Goal: Navigation & Orientation: Understand site structure

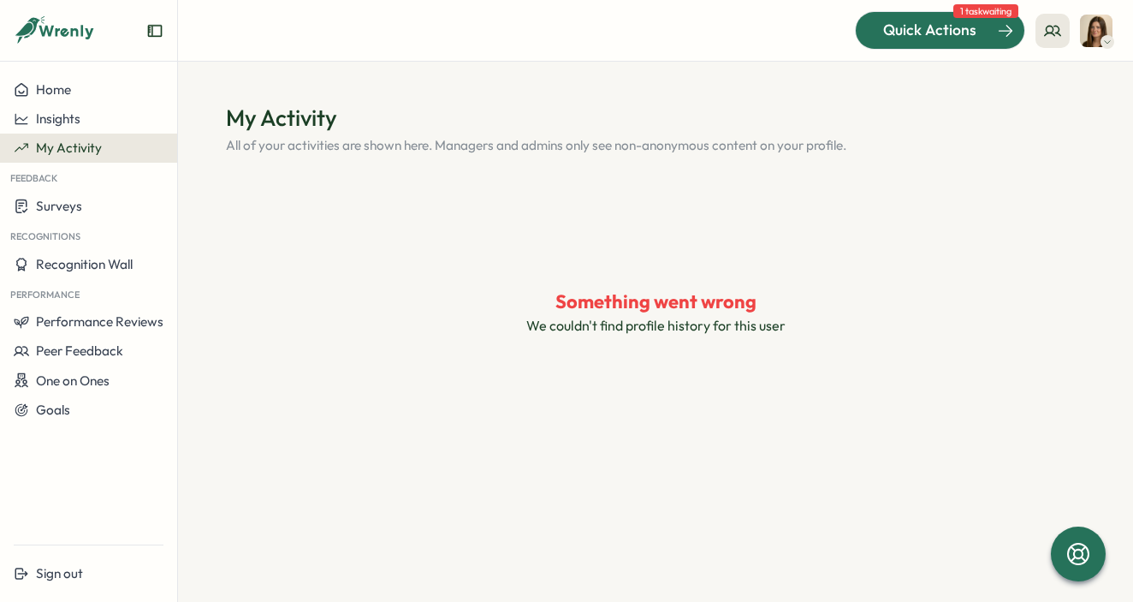
click at [926, 40] on span "Quick Actions" at bounding box center [929, 30] width 93 height 22
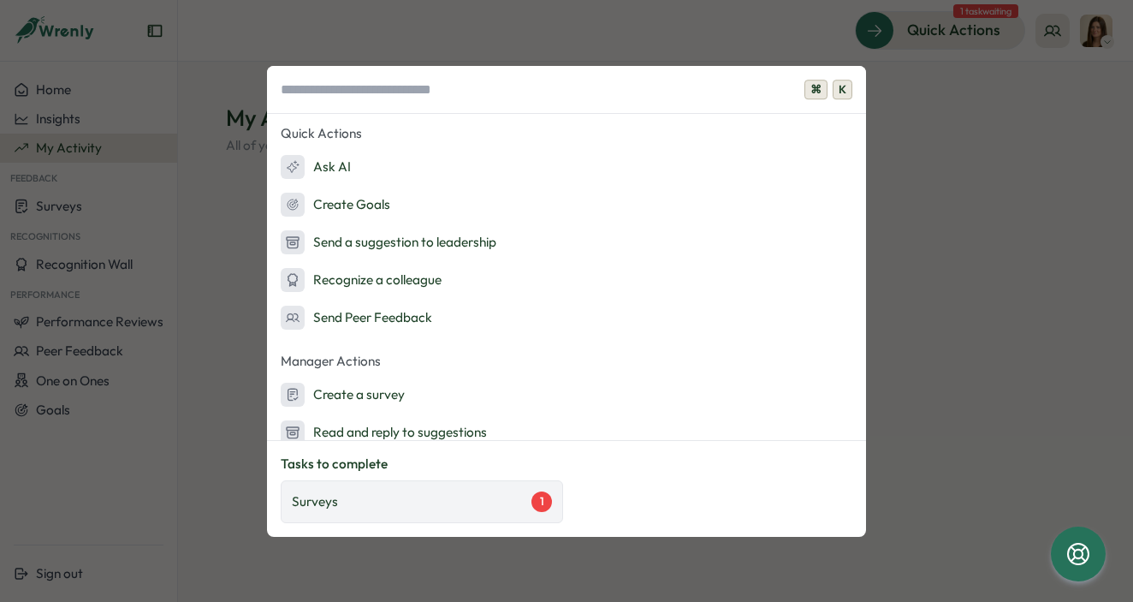
click at [402, 487] on div "Surveys 1" at bounding box center [422, 501] width 282 height 43
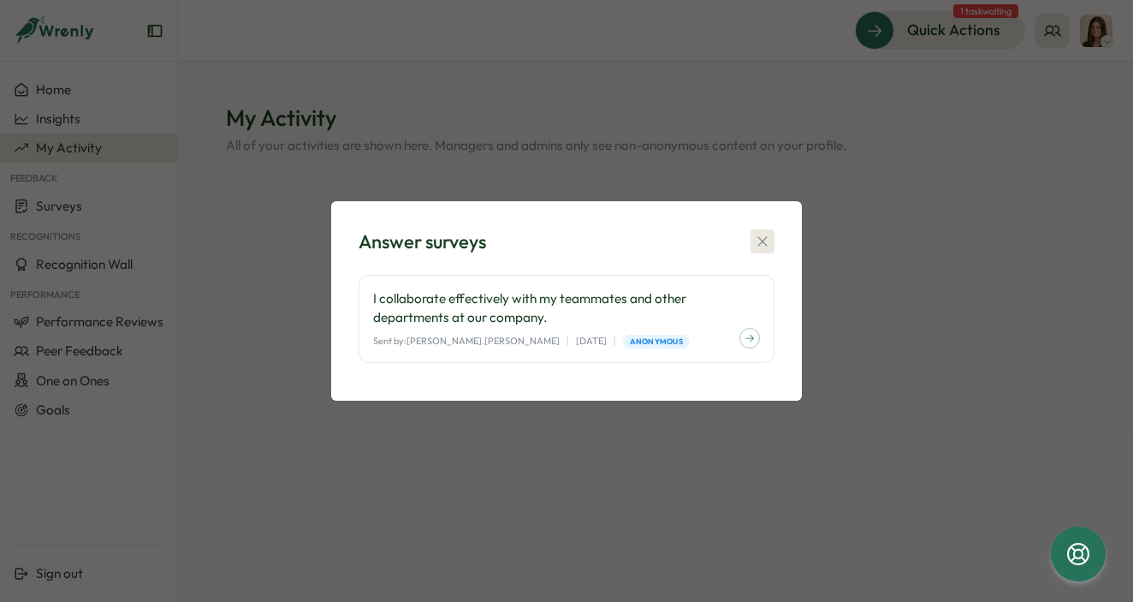
click at [758, 247] on icon "button" at bounding box center [762, 241] width 17 height 17
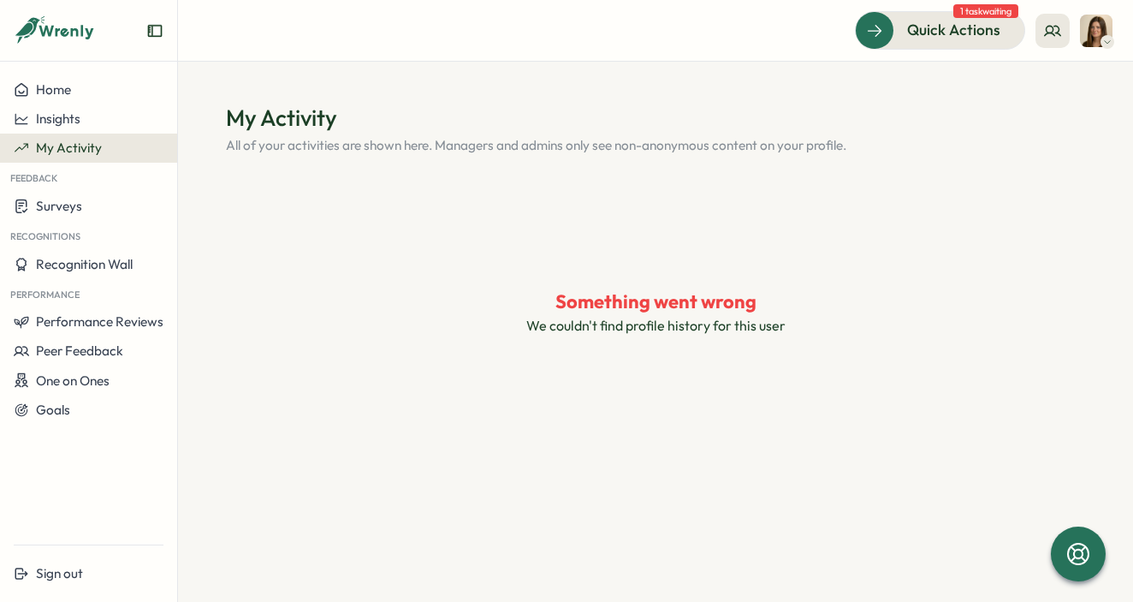
click at [65, 142] on span "My Activity" at bounding box center [69, 148] width 66 height 16
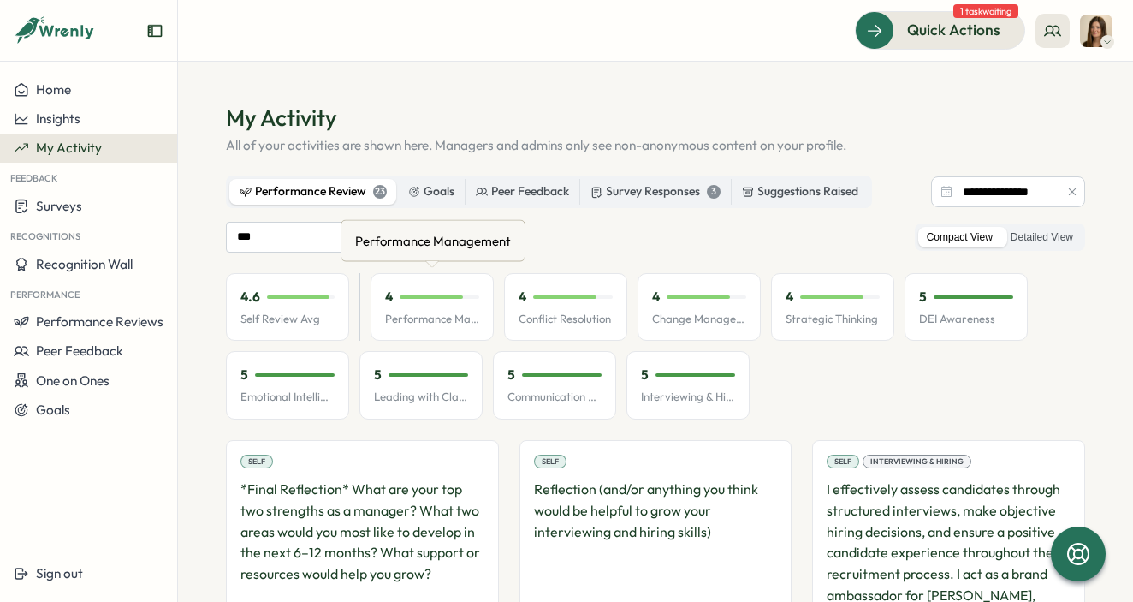
click at [419, 299] on div "4" at bounding box center [432, 297] width 94 height 19
click at [414, 325] on p "Performance Management" at bounding box center [432, 319] width 94 height 15
click at [92, 307] on button "Performance Reviews" at bounding box center [88, 321] width 177 height 29
click at [162, 295] on div "Reviews Insights" at bounding box center [205, 321] width 91 height 87
click at [196, 304] on div "Reviews" at bounding box center [205, 305] width 48 height 19
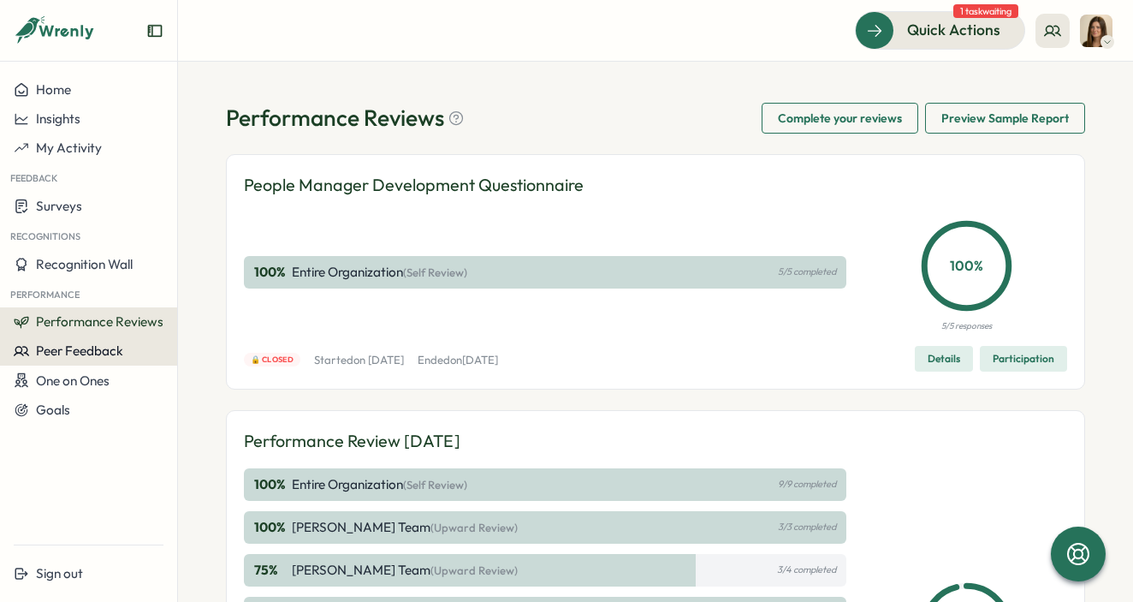
click at [85, 362] on button "Peer Feedback" at bounding box center [88, 350] width 177 height 29
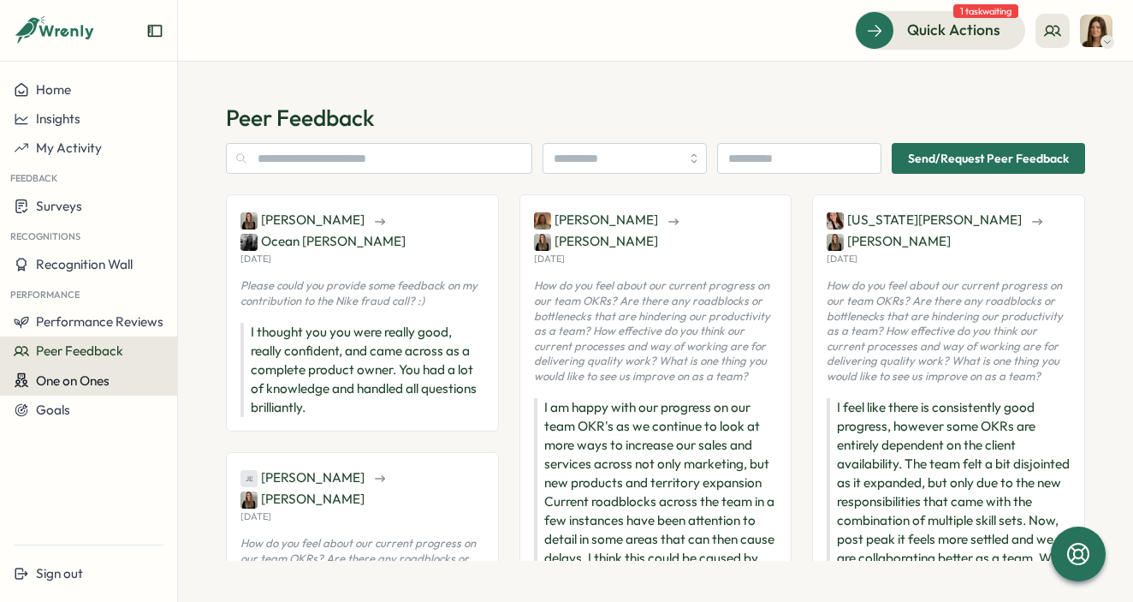
click at [71, 384] on span "One on Ones" at bounding box center [73, 380] width 74 height 16
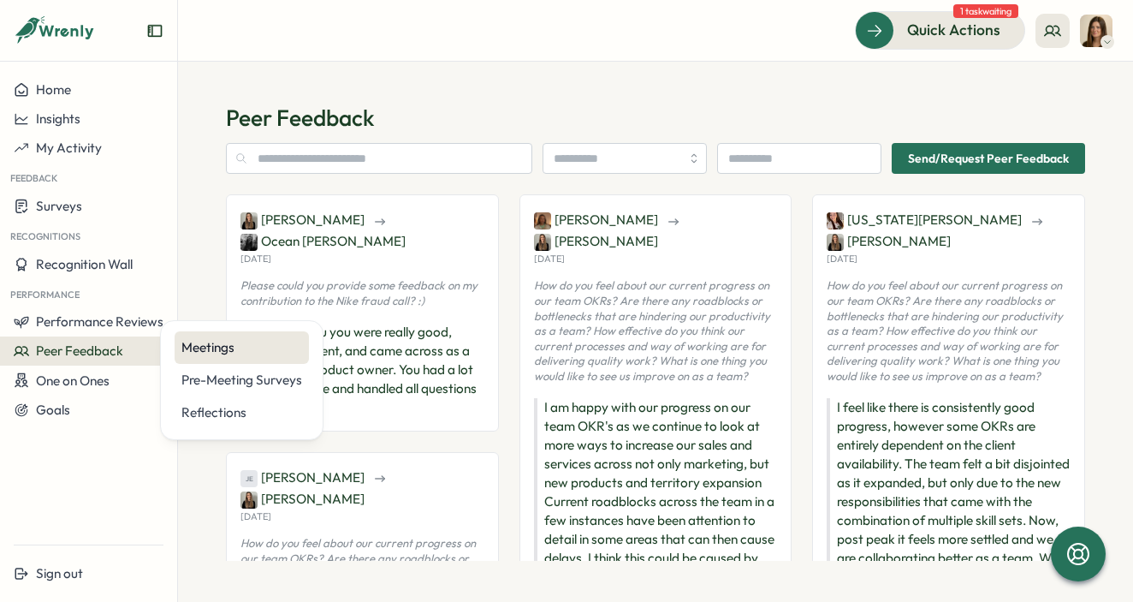
click at [236, 350] on div "Meetings" at bounding box center [241, 347] width 121 height 19
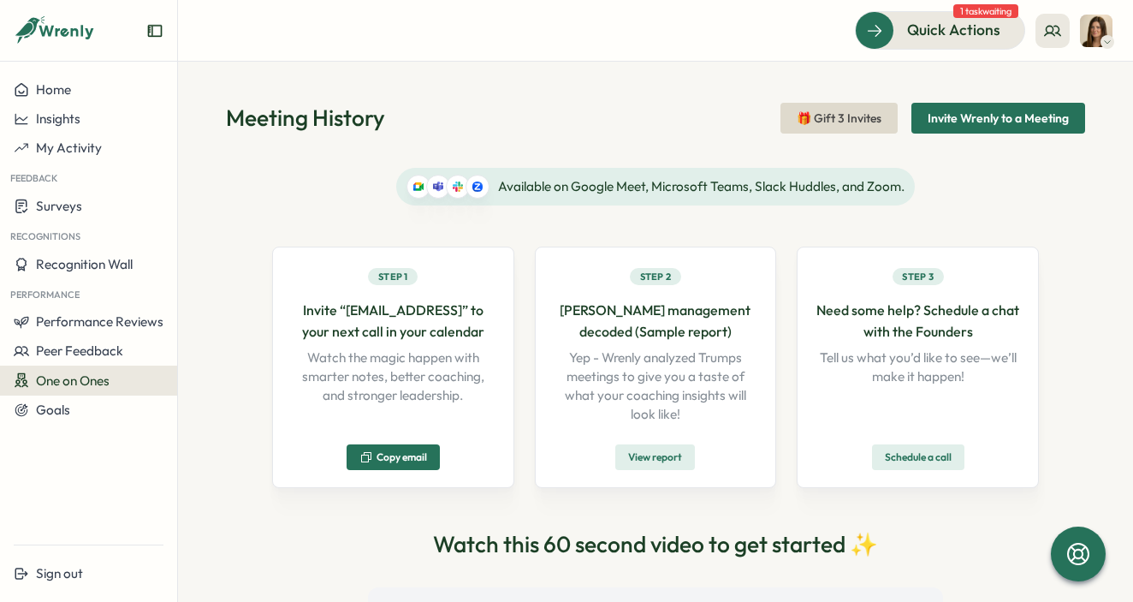
scroll to position [363, 0]
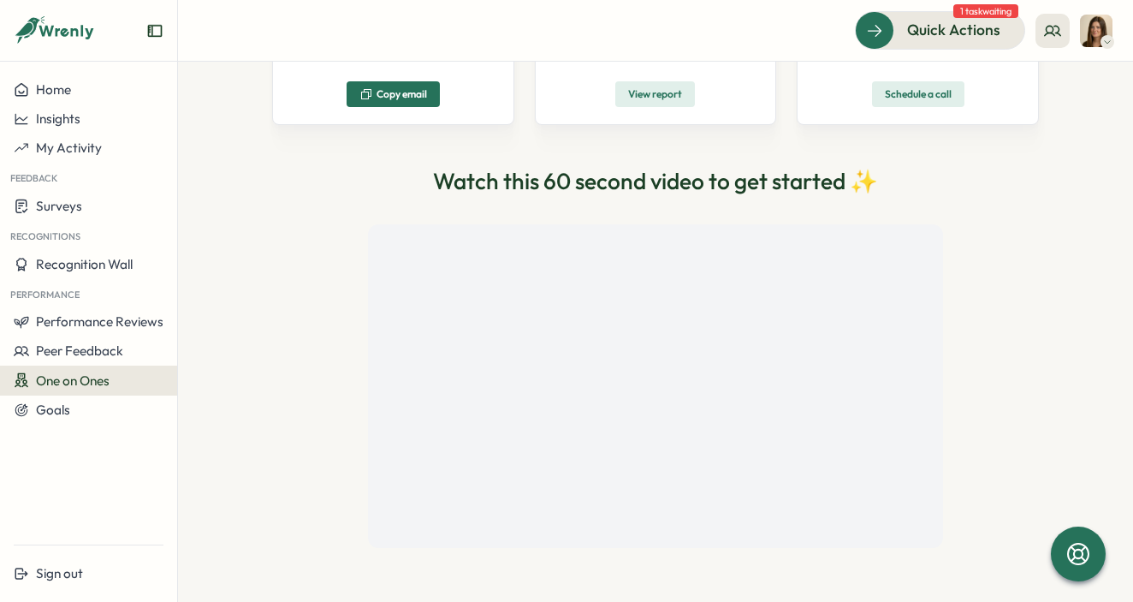
click at [72, 383] on span "One on Ones" at bounding box center [73, 380] width 74 height 16
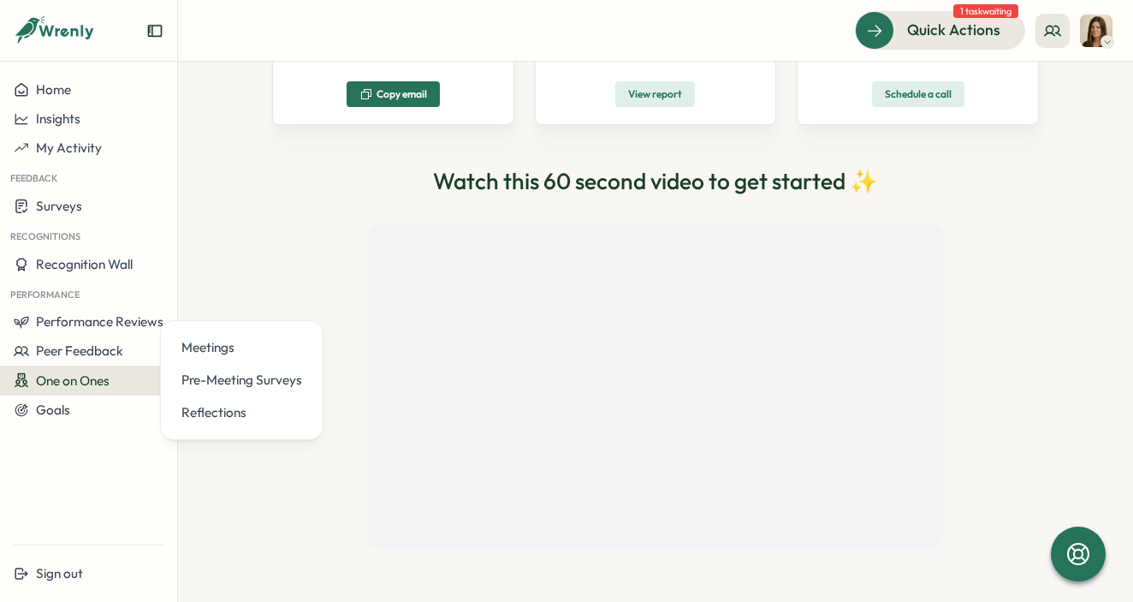
click at [259, 475] on div "Available on Google Meet, Microsoft Teams, Slack Huddles, and Zoom. Step 1 Invi…" at bounding box center [655, 176] width 859 height 770
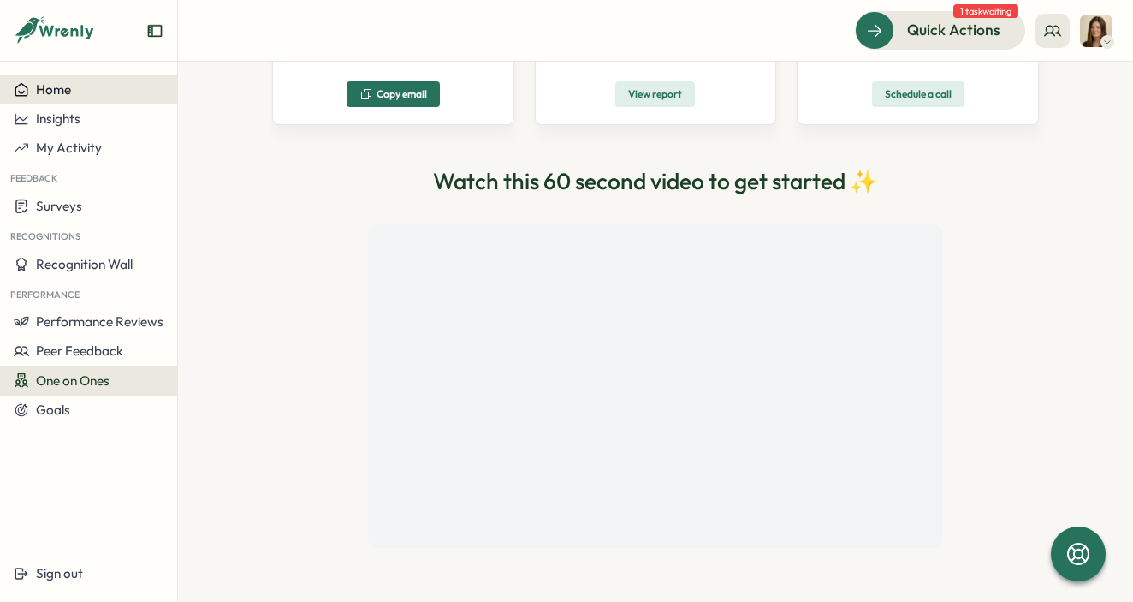
click at [104, 93] on div "Home" at bounding box center [89, 89] width 150 height 15
